Goal: Contribute content: Add original content to the website for others to see

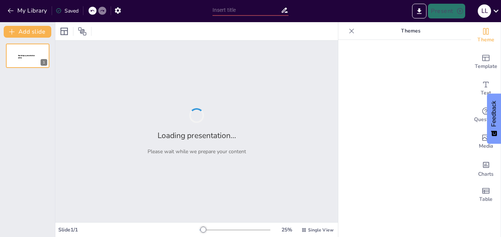
type input "THERE IS/ARE PRESENTATION"
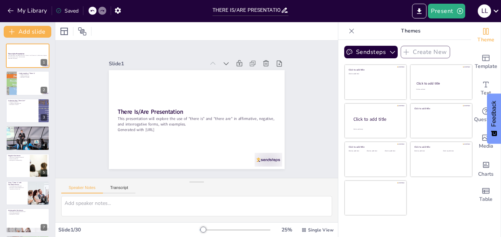
checkbox input "true"
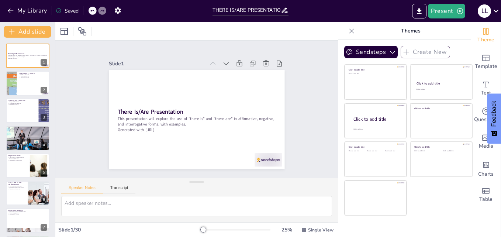
checkbox input "true"
click at [422, 9] on icon "Export to PowerPoint" at bounding box center [419, 11] width 8 height 8
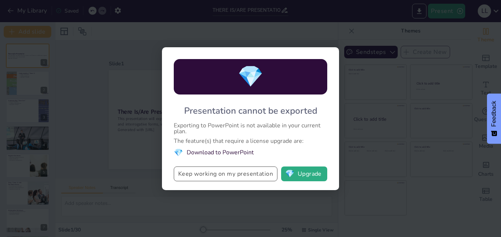
click at [232, 176] on button "Keep working on my presentation" at bounding box center [226, 173] width 104 height 15
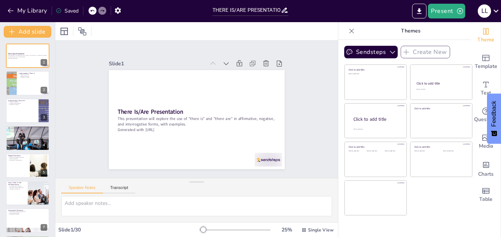
checkbox input "true"
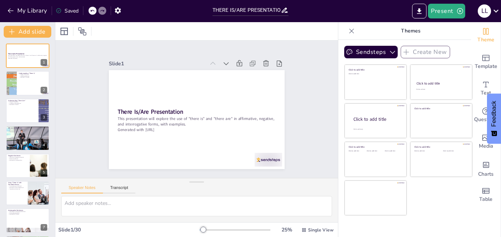
checkbox input "true"
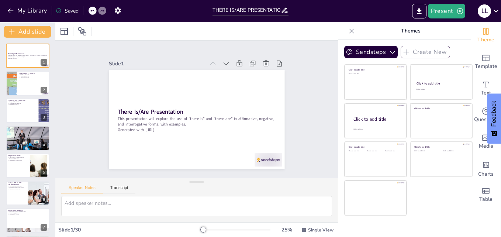
checkbox input "true"
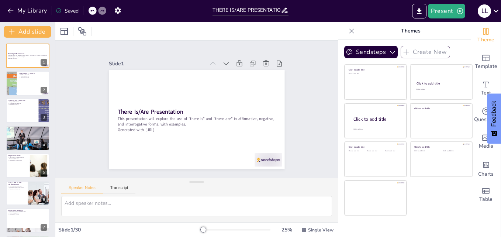
checkbox input "true"
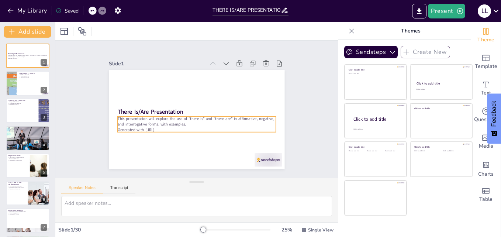
checkbox input "true"
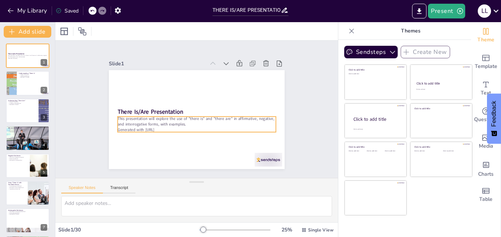
checkbox input "true"
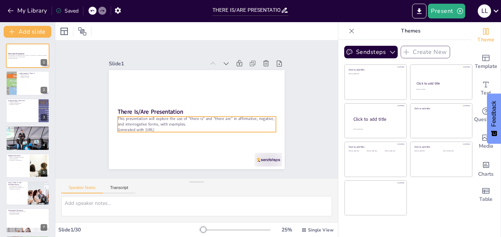
checkbox input "true"
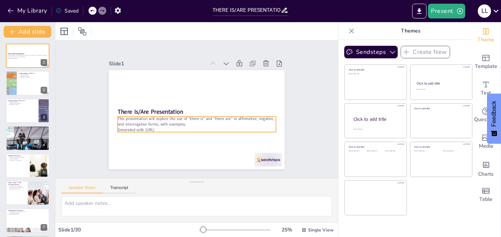
checkbox input "true"
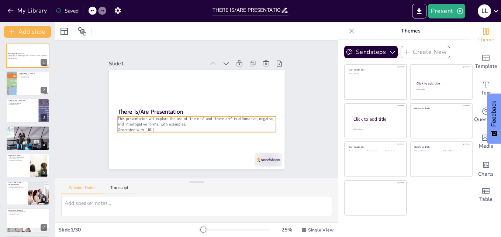
checkbox input "true"
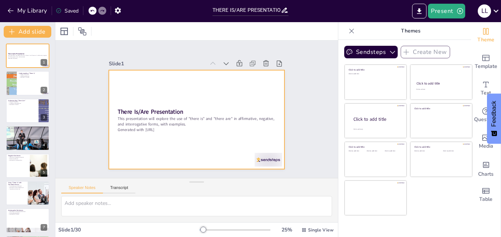
checkbox input "true"
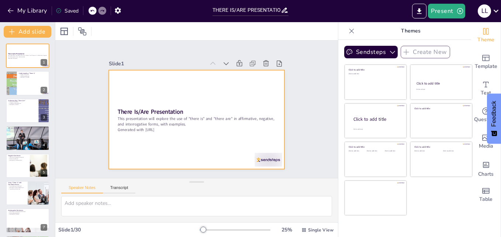
checkbox input "true"
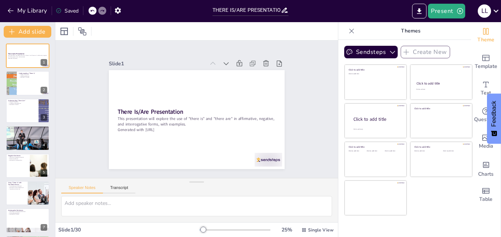
checkbox input "true"
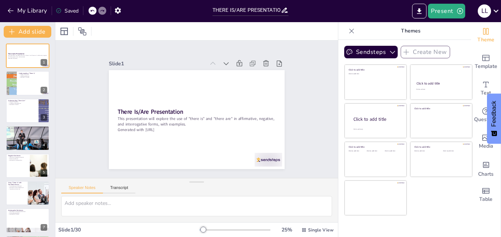
checkbox input "true"
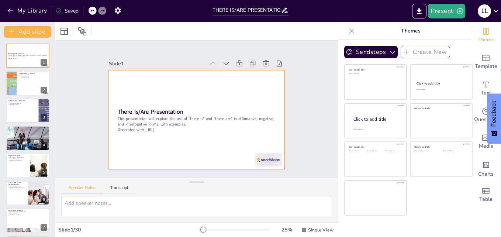
checkbox input "true"
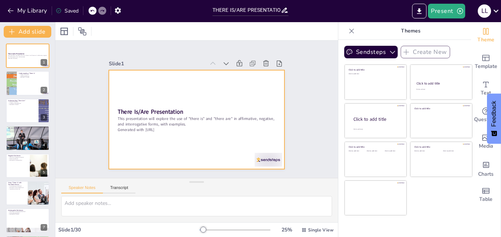
checkbox input "true"
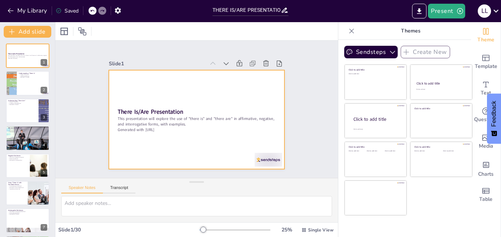
checkbox input "true"
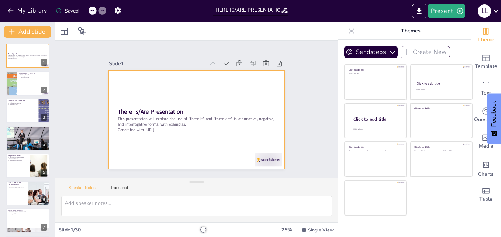
checkbox input "true"
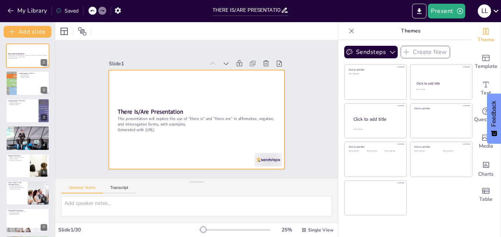
checkbox input "true"
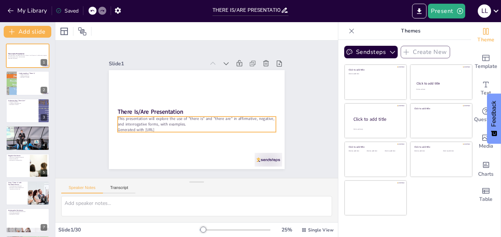
checkbox input "true"
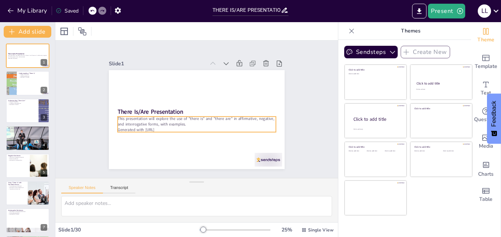
checkbox input "true"
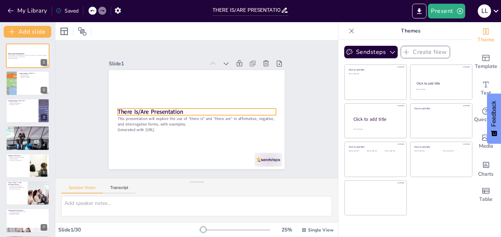
checkbox input "true"
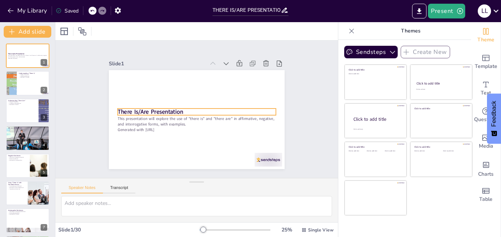
checkbox input "true"
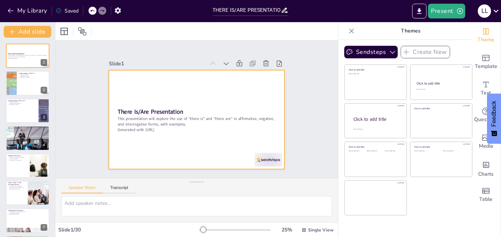
checkbox input "true"
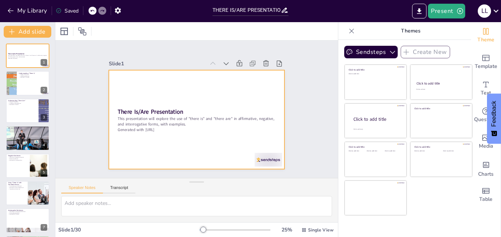
checkbox input "true"
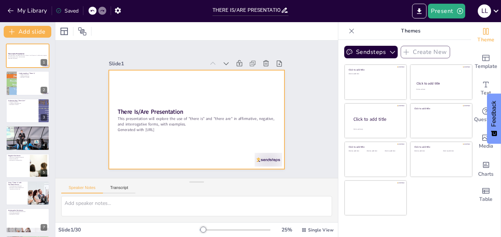
checkbox input "true"
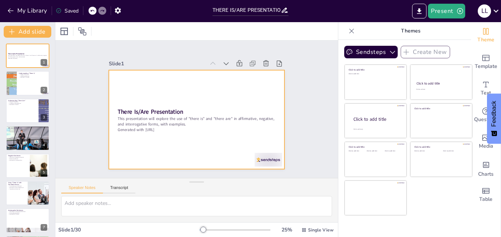
checkbox input "true"
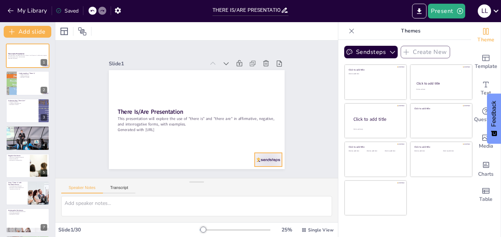
checkbox input "true"
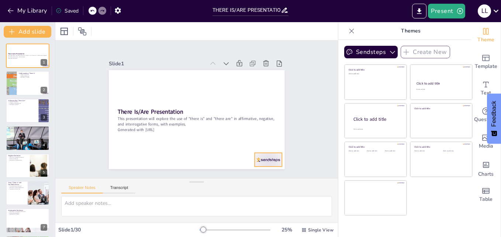
checkbox input "true"
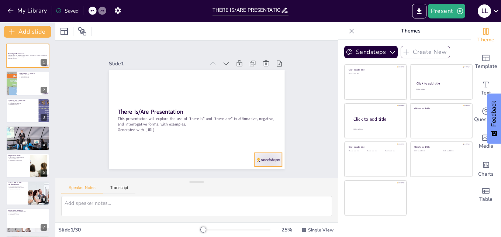
checkbox input "true"
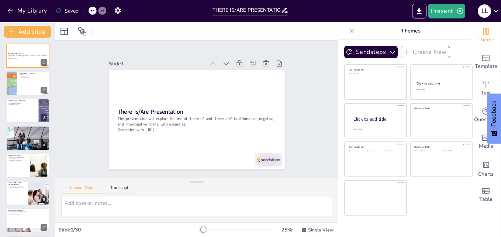
checkbox input "true"
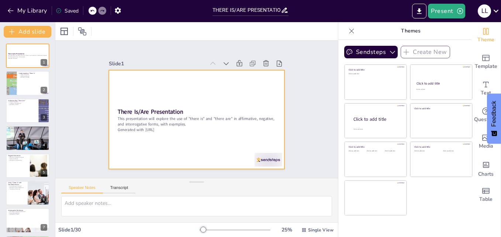
checkbox input "true"
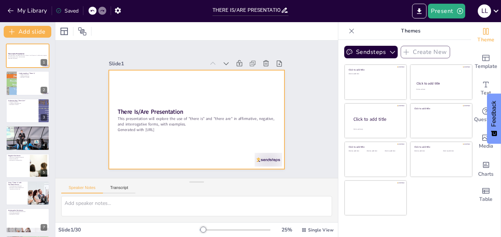
checkbox input "true"
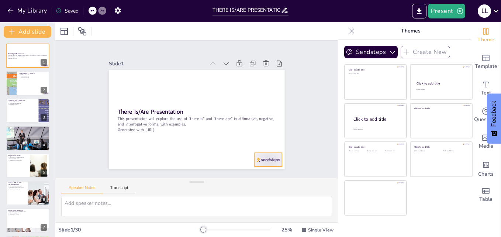
checkbox input "true"
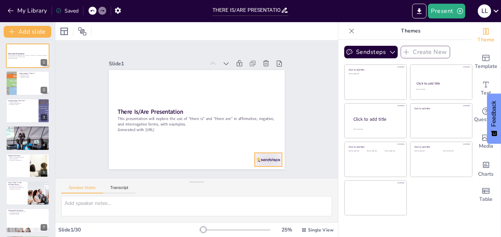
checkbox input "true"
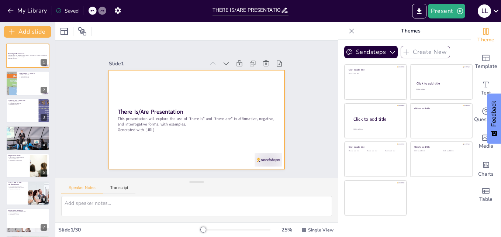
checkbox input "true"
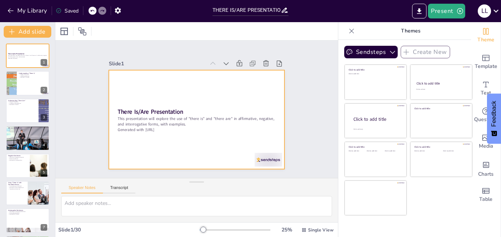
checkbox input "true"
click at [225, 148] on div at bounding box center [194, 119] width 193 height 133
checkbox input "true"
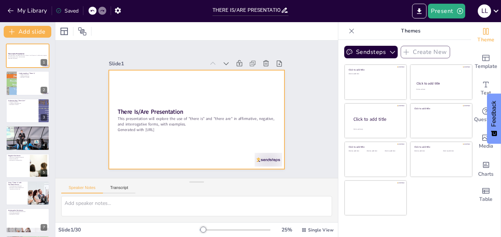
checkbox input "true"
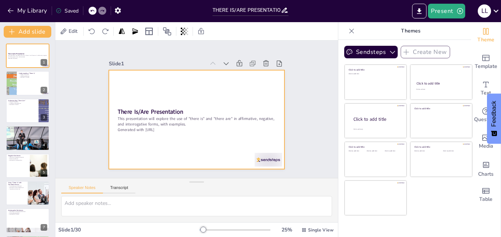
checkbox input "true"
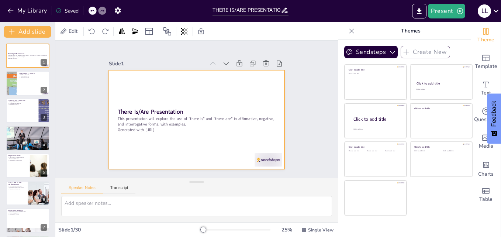
checkbox input "true"
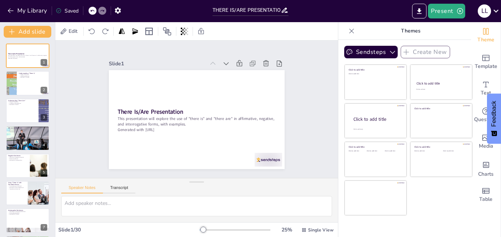
checkbox input "true"
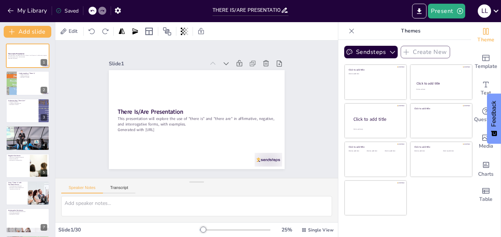
checkbox input "true"
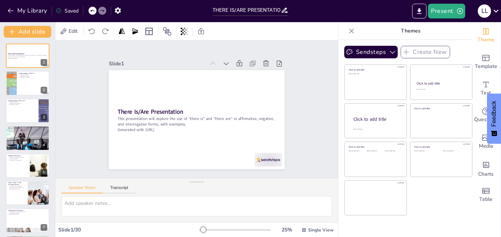
checkbox input "true"
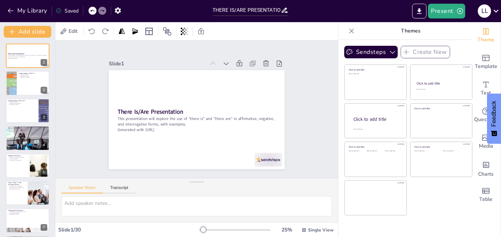
checkbox input "true"
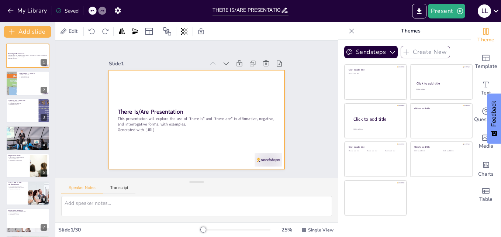
checkbox input "true"
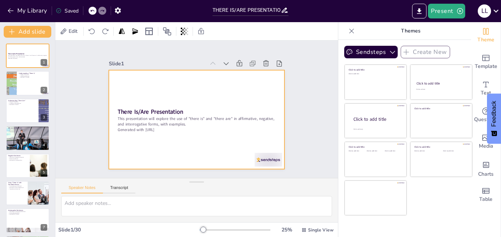
checkbox input "true"
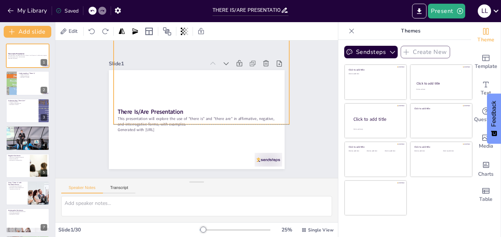
checkbox input "true"
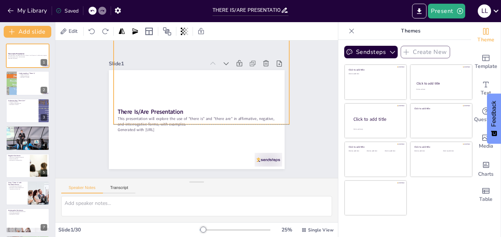
checkbox input "true"
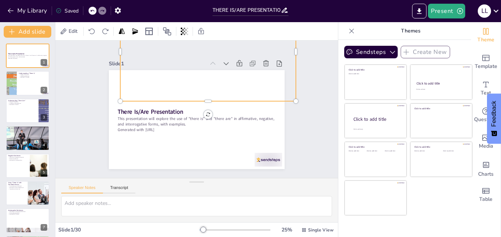
click at [206, 148] on div at bounding box center [195, 119] width 185 height 117
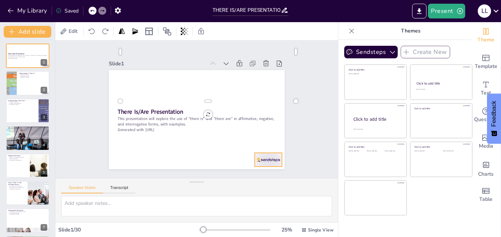
click at [266, 164] on div at bounding box center [256, 173] width 30 height 19
click at [274, 164] on div at bounding box center [266, 171] width 15 height 15
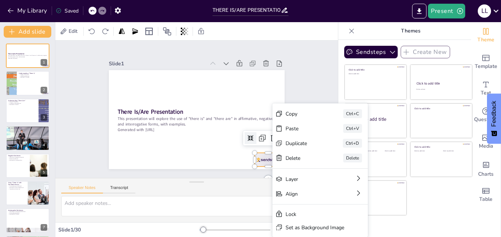
click at [300, 81] on div "Slide 1 There Is/Are Presentation This presentation will explore the use of "th…" at bounding box center [196, 109] width 295 height 166
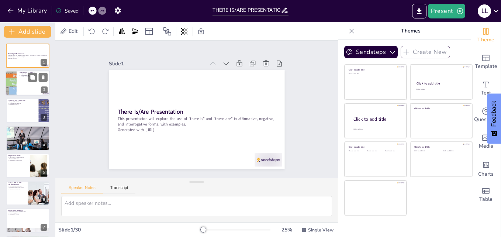
click at [29, 85] on div at bounding box center [28, 83] width 44 height 25
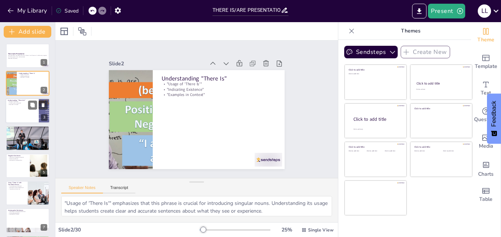
click at [14, 115] on div at bounding box center [28, 110] width 44 height 25
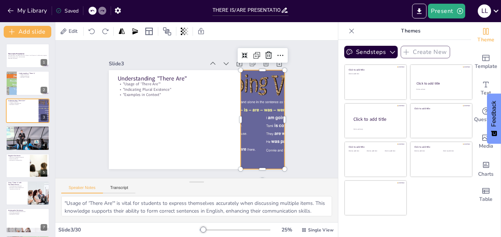
click at [263, 129] on div at bounding box center [260, 126] width 141 height 112
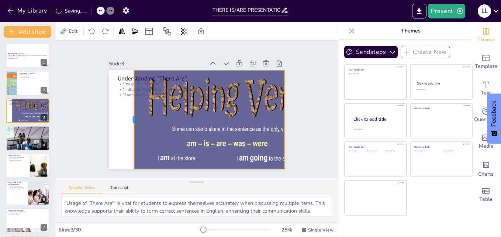
drag, startPoint x: 235, startPoint y: 115, endPoint x: 123, endPoint y: 105, distance: 112.2
click at [128, 105] on div at bounding box center [131, 119] width 6 height 99
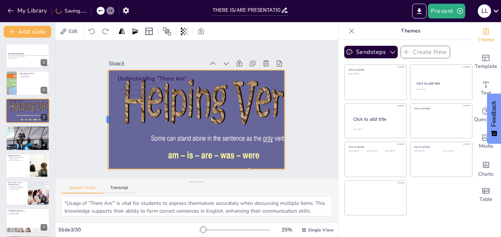
drag, startPoint x: 121, startPoint y: 115, endPoint x: 100, endPoint y: 110, distance: 21.7
click at [100, 110] on div at bounding box center [104, 109] width 16 height 99
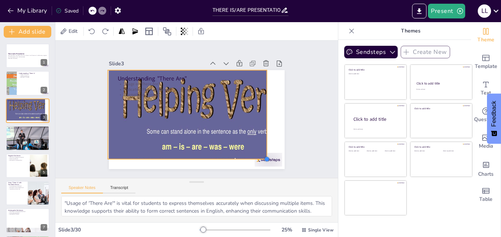
drag, startPoint x: 280, startPoint y: 166, endPoint x: 262, endPoint y: 150, distance: 24.0
click at [262, 150] on div "Understanding "There Are" "Usage of 'There Are'" "Indicating Plural Existence" …" at bounding box center [195, 119] width 185 height 117
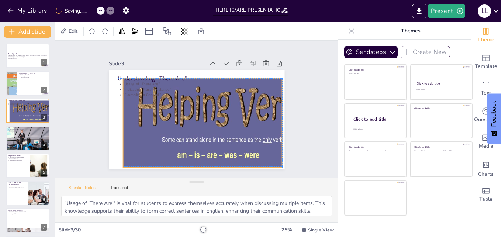
drag, startPoint x: 260, startPoint y: 111, endPoint x: 276, endPoint y: 120, distance: 18.2
click at [276, 120] on div at bounding box center [186, 178] width 267 height 264
click at [94, 31] on icon at bounding box center [91, 31] width 7 height 7
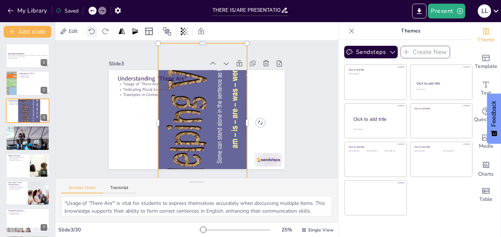
click at [94, 31] on icon at bounding box center [91, 31] width 7 height 7
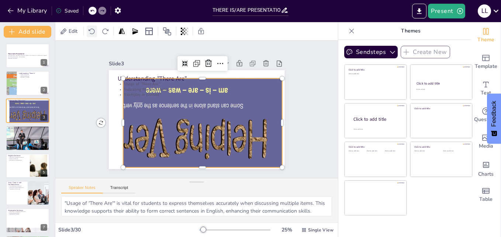
click at [94, 31] on icon at bounding box center [91, 31] width 7 height 7
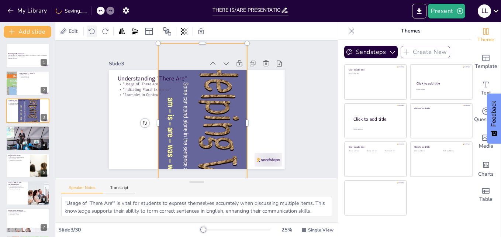
click at [94, 31] on icon at bounding box center [91, 31] width 7 height 7
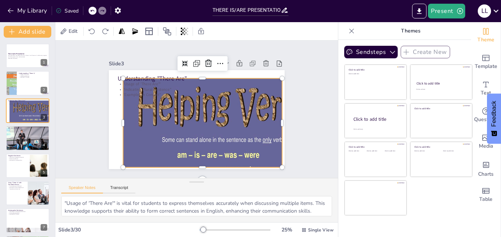
click at [159, 124] on div at bounding box center [194, 178] width 259 height 254
click at [190, 157] on div at bounding box center [215, 176] width 217 height 210
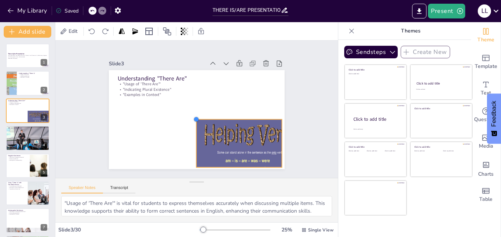
drag, startPoint x: 120, startPoint y: 75, endPoint x: 217, endPoint y: 116, distance: 104.9
click at [217, 116] on div "Understanding "There Are" "Usage of 'There Are'" "Indicating Plural Existence" …" at bounding box center [195, 119] width 185 height 117
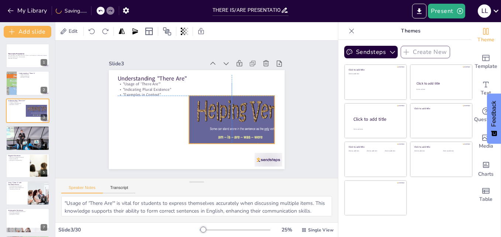
drag, startPoint x: 224, startPoint y: 137, endPoint x: 216, endPoint y: 112, distance: 25.5
click at [216, 112] on div at bounding box center [238, 151] width 117 height 113
click at [226, 129] on div at bounding box center [242, 147] width 107 height 103
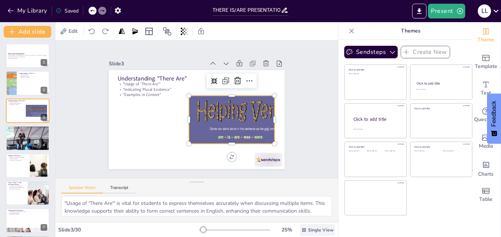
click at [315, 231] on span "Single View" at bounding box center [320, 230] width 25 height 6
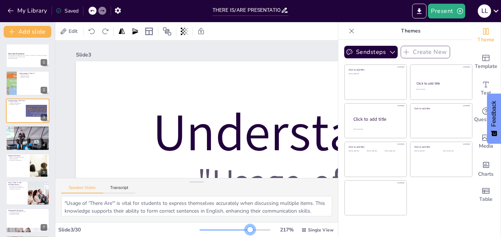
click at [245, 228] on div at bounding box center [235, 230] width 71 height 6
click at [226, 229] on div at bounding box center [235, 230] width 71 height 6
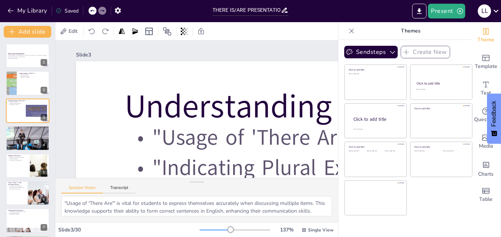
click at [212, 229] on div at bounding box center [215, 229] width 31 height 1
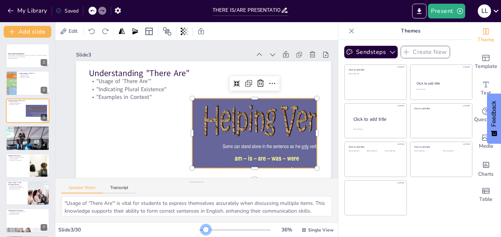
click at [201, 231] on div at bounding box center [235, 230] width 71 height 6
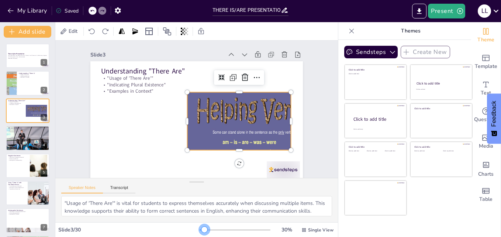
click at [201, 229] on div at bounding box center [204, 229] width 6 height 6
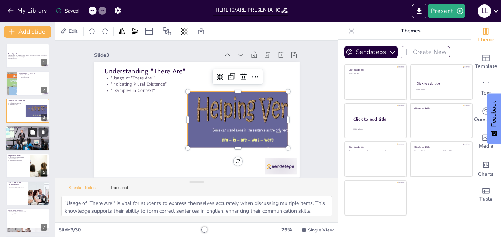
click at [28, 132] on button at bounding box center [32, 132] width 9 height 9
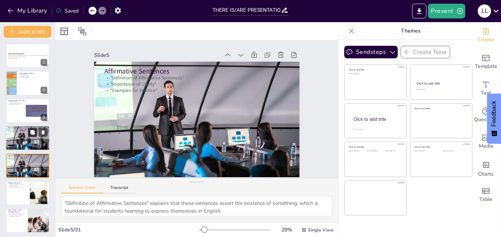
scroll to position [4, 0]
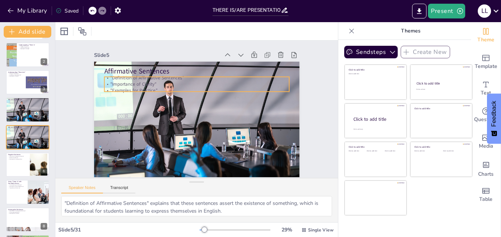
click at [141, 72] on div "Affirmative Sentences "Definition of Affirmative Sentences" "Importance of Clar…" at bounding box center [186, 110] width 136 height 216
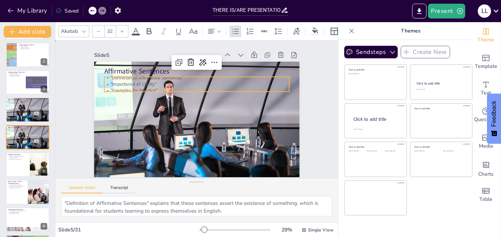
click at [303, 98] on div "Slide 1 There Is/Are Presentation This presentation will explore the use of "th…" at bounding box center [197, 108] width 260 height 161
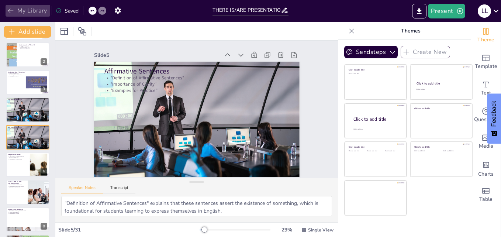
click at [25, 12] on button "My Library" at bounding box center [28, 11] width 45 height 12
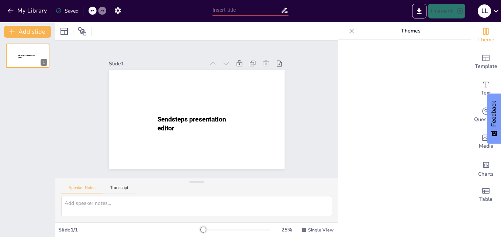
type input "THERE IS/ARE PRESENTATION"
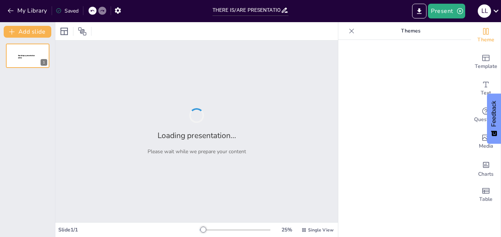
click at [80, 104] on div "My Library Saved THERE IS/ARE PRESENTATION Present L L Document fonts Roboto Re…" at bounding box center [250, 118] width 501 height 237
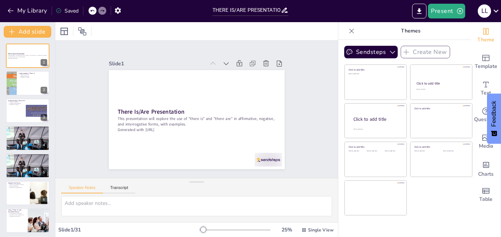
checkbox input "true"
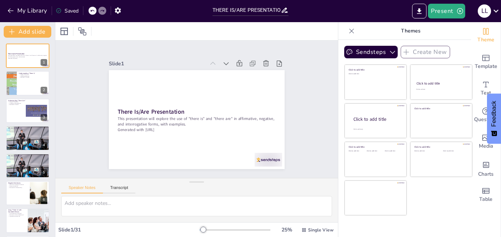
checkbox input "true"
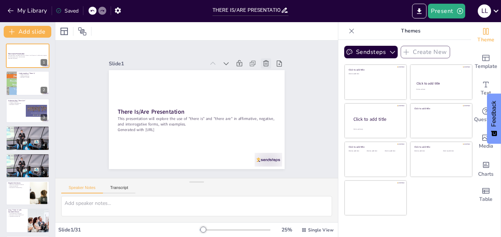
checkbox input "true"
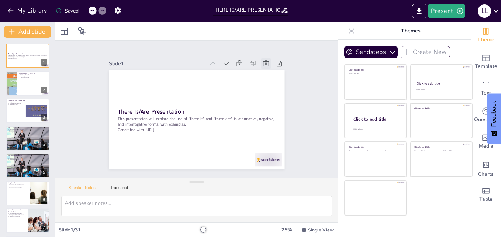
checkbox input "true"
click at [48, 32] on button "Add slide" at bounding box center [28, 32] width 48 height 12
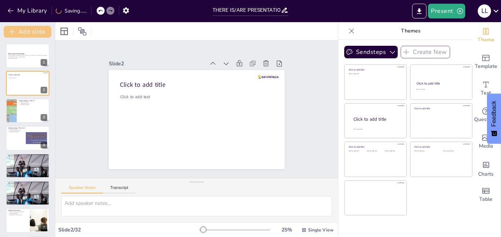
checkbox input "true"
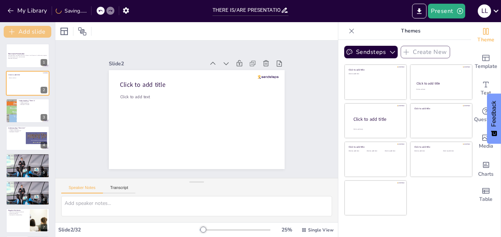
checkbox input "true"
click at [34, 8] on button "My Library" at bounding box center [28, 11] width 45 height 12
